Goal: Find specific page/section: Find specific page/section

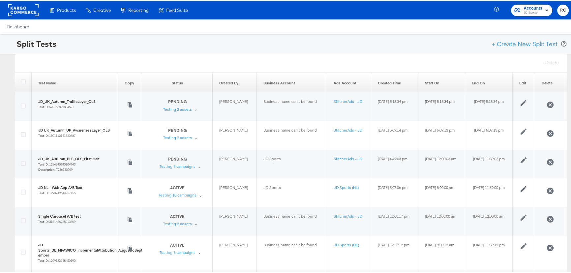
drag, startPoint x: 58, startPoint y: 0, endPoint x: 301, endPoint y: 18, distance: 242.8
click at [301, 18] on div "Products Products Product Catalogs Enhance Your Product Catalog, Map Them to Pu…" at bounding box center [288, 9] width 576 height 18
drag, startPoint x: 49, startPoint y: 0, endPoint x: 322, endPoint y: 56, distance: 277.9
click at [322, 56] on div "Delete" at bounding box center [291, 62] width 553 height 18
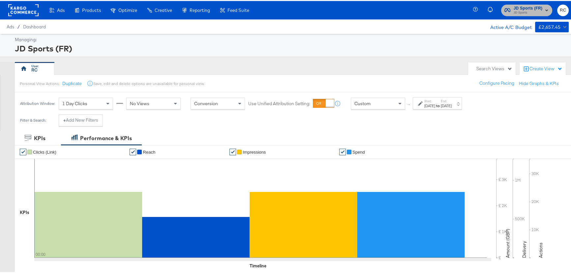
click at [514, 10] on span "JD Sports" at bounding box center [528, 11] width 29 height 5
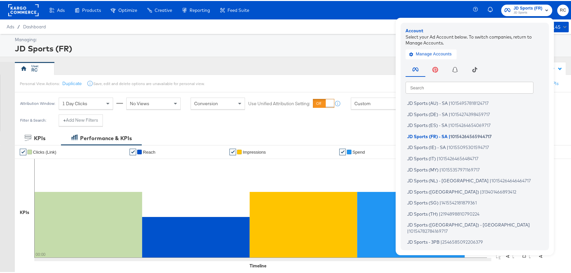
click at [474, 86] on input "text" at bounding box center [470, 87] width 128 height 12
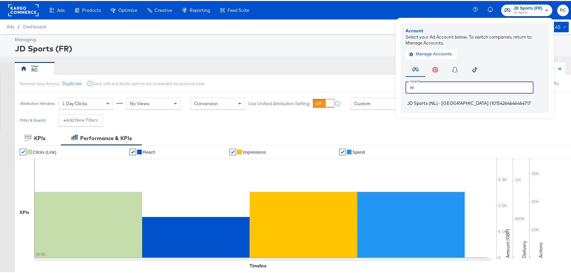
type input "nl"
click at [441, 104] on span "JD Sports (NL) - SA" at bounding box center [447, 102] width 81 height 5
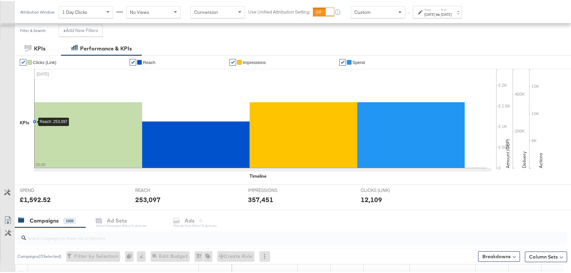
scroll to position [210, 0]
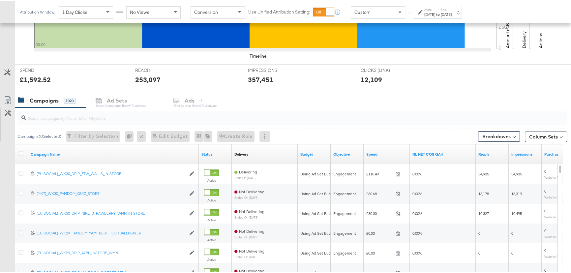
click at [184, 117] on input "search" at bounding box center [272, 114] width 492 height 13
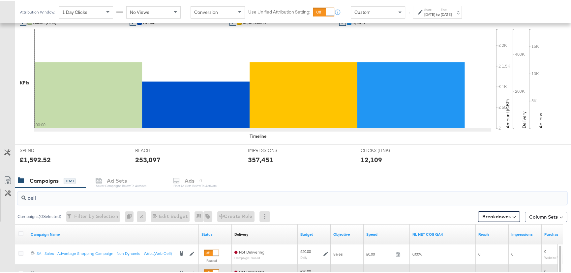
scroll to position [180, 0]
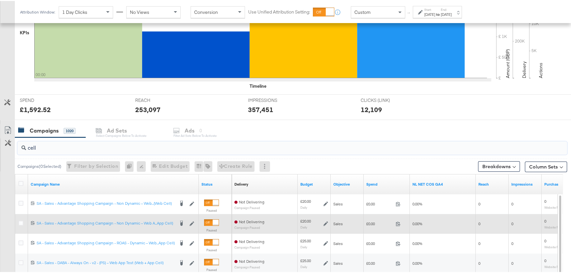
type input "cell"
